Goal: Complete application form

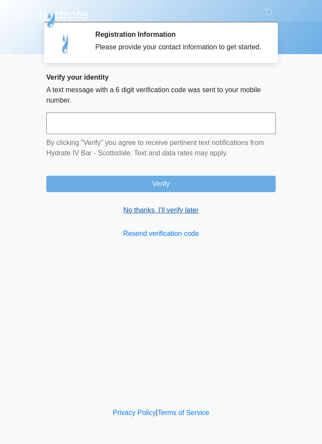
click at [187, 215] on link "No thanks, I'll verify later" at bounding box center [160, 210] width 229 height 10
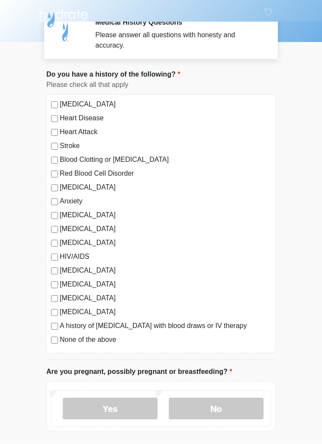
scroll to position [11, 0]
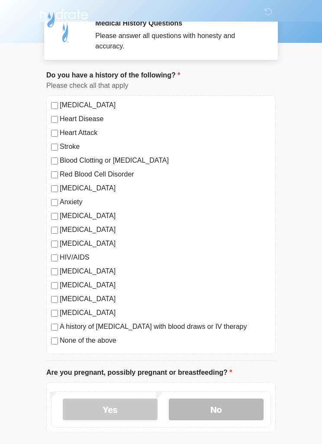
click at [228, 409] on label "No" at bounding box center [216, 409] width 95 height 22
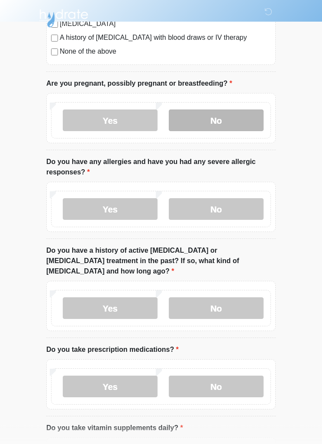
scroll to position [300, 0]
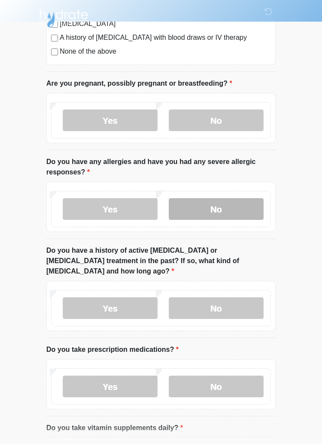
click at [233, 199] on label "No" at bounding box center [216, 209] width 95 height 22
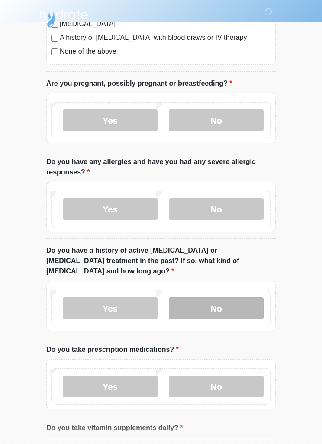
click at [236, 297] on label "No" at bounding box center [216, 308] width 95 height 22
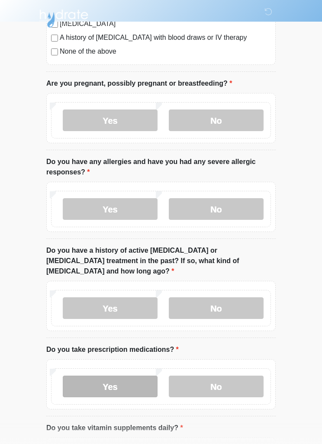
click at [98, 377] on label "Yes" at bounding box center [110, 386] width 95 height 22
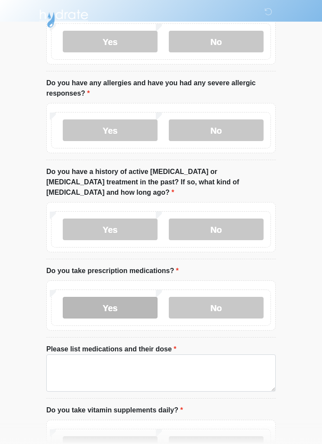
scroll to position [381, 0]
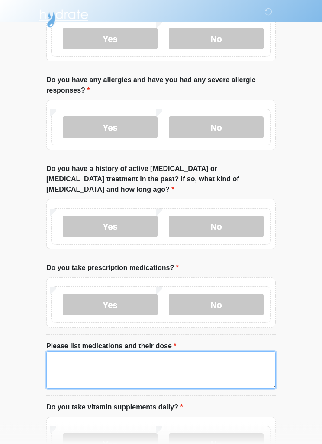
click at [85, 352] on textarea "Please list medications and their dose" at bounding box center [160, 370] width 229 height 37
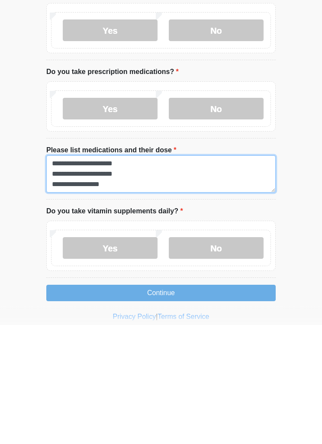
scroll to position [0, 0]
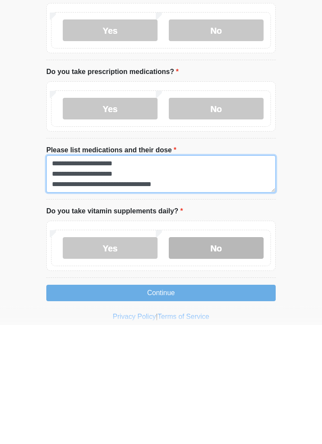
type textarea "**********"
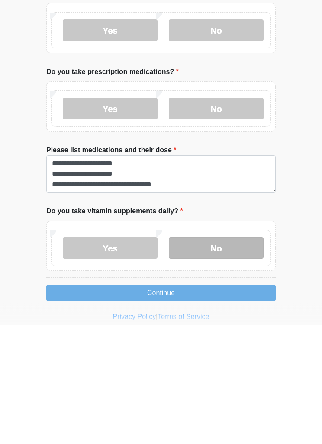
click at [240, 356] on label "No" at bounding box center [216, 367] width 95 height 22
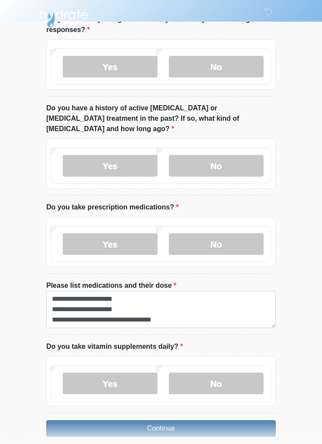
click at [242, 420] on button "Continue" at bounding box center [160, 428] width 229 height 16
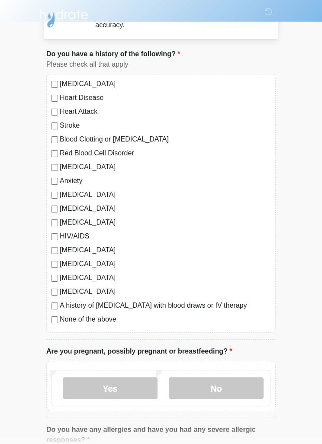
scroll to position [0, 0]
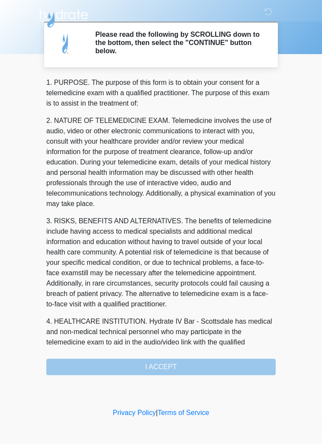
click at [243, 362] on div "1. PURPOSE. The purpose of this form is to obtain your consent for a telemedici…" at bounding box center [160, 226] width 229 height 298
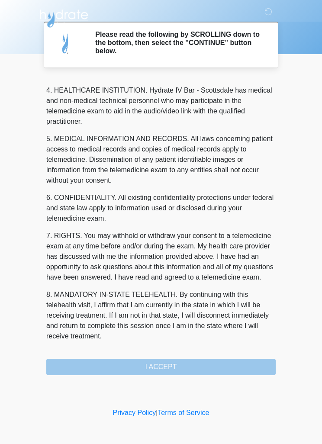
scroll to position [241, 0]
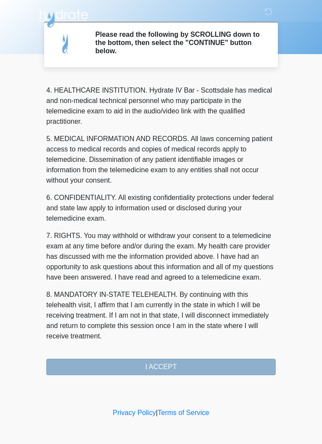
click at [207, 359] on button "I ACCEPT" at bounding box center [160, 366] width 229 height 16
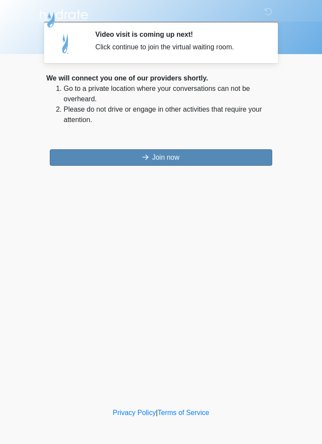
click at [229, 150] on button "Join now" at bounding box center [161, 157] width 222 height 16
